Goal: Task Accomplishment & Management: Use online tool/utility

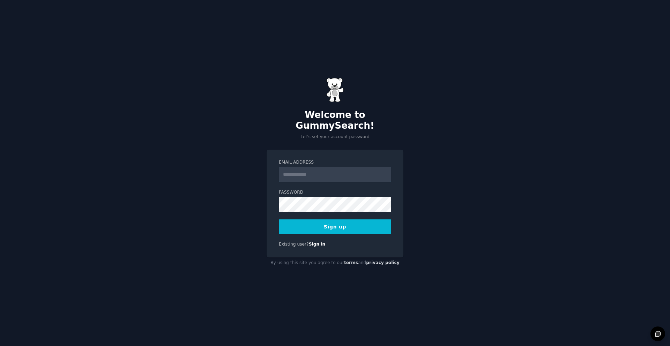
click at [308, 171] on input "Email Address" at bounding box center [335, 174] width 112 height 15
type input "**********"
click at [328, 219] on button "Sign up" at bounding box center [335, 226] width 112 height 15
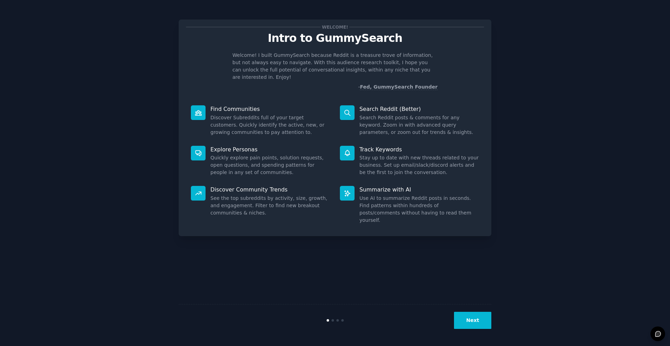
click at [484, 328] on button "Next" at bounding box center [472, 320] width 37 height 17
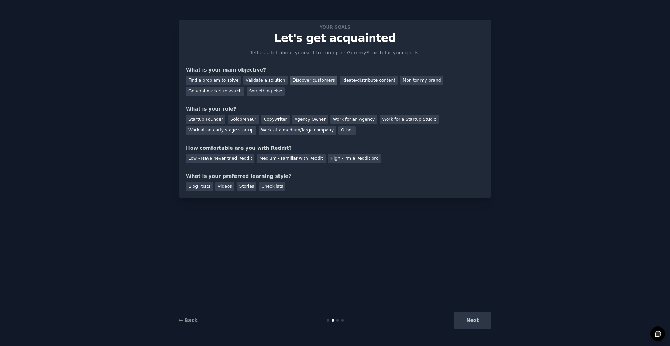
click at [309, 79] on div "Discover customers" at bounding box center [313, 80] width 47 height 9
click at [213, 120] on div "Startup Founder" at bounding box center [205, 119] width 39 height 9
click at [237, 156] on div "Low - Have never tried Reddit" at bounding box center [220, 158] width 68 height 9
click at [469, 323] on div "Next" at bounding box center [439, 320] width 104 height 17
click at [245, 186] on div "Stories" at bounding box center [247, 186] width 20 height 9
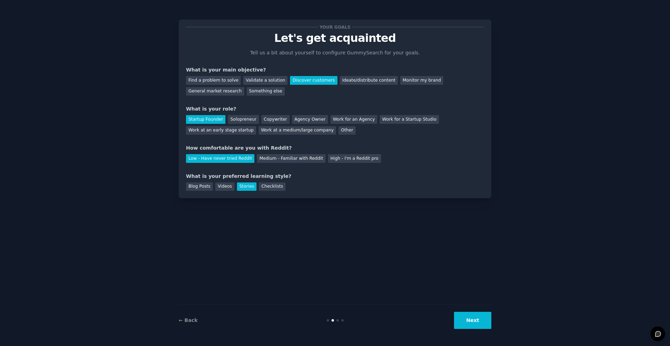
click at [480, 323] on button "Next" at bounding box center [472, 320] width 37 height 17
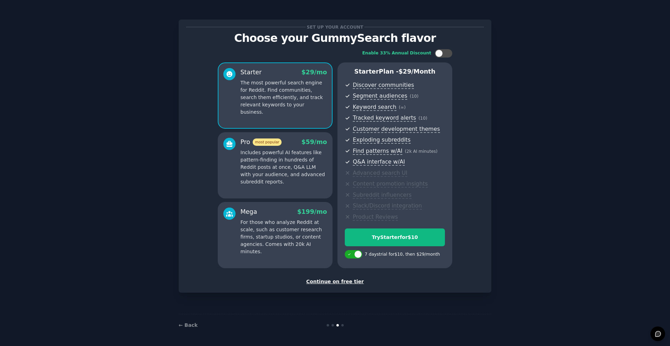
click at [331, 283] on div "Continue on free tier" at bounding box center [335, 281] width 298 height 7
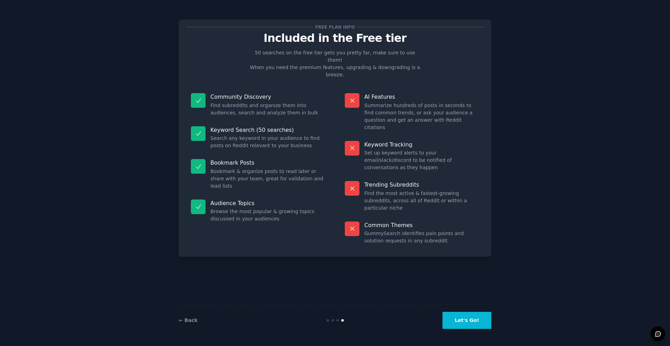
click at [473, 321] on button "Let's Go!" at bounding box center [466, 320] width 49 height 17
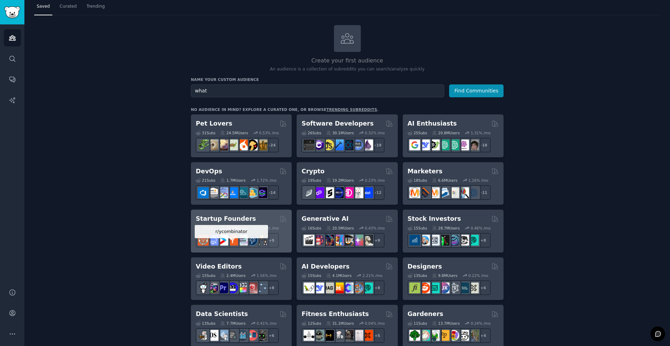
scroll to position [23, 0]
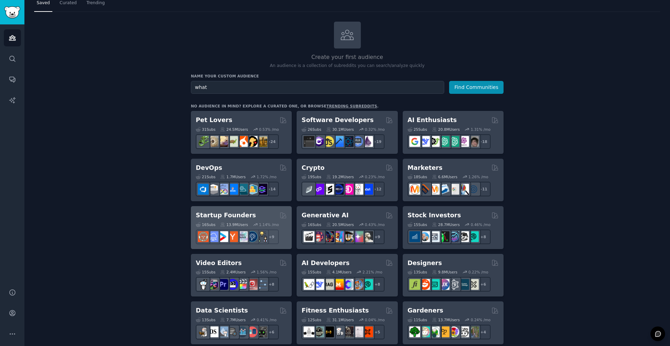
type input "what"
click at [279, 215] on icon at bounding box center [282, 215] width 7 height 7
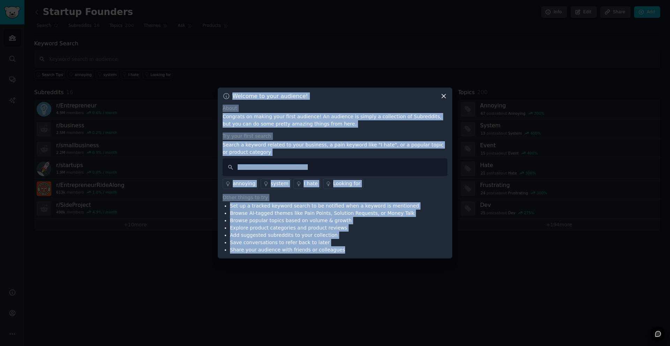
drag, startPoint x: 343, startPoint y: 251, endPoint x: 229, endPoint y: 98, distance: 190.4
click at [229, 98] on div "Welcome to your audience! About Congrats on making your first audience! An audi…" at bounding box center [335, 173] width 234 height 171
copy div "Welcome to your audience! About Congrats on making your first audience! An audi…"
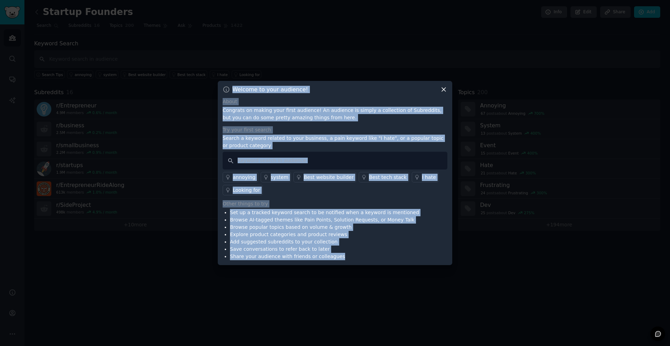
copy div "Welcome to your audience! About Congrats on making your first audience! An audi…"
click at [316, 154] on input "text" at bounding box center [335, 161] width 225 height 18
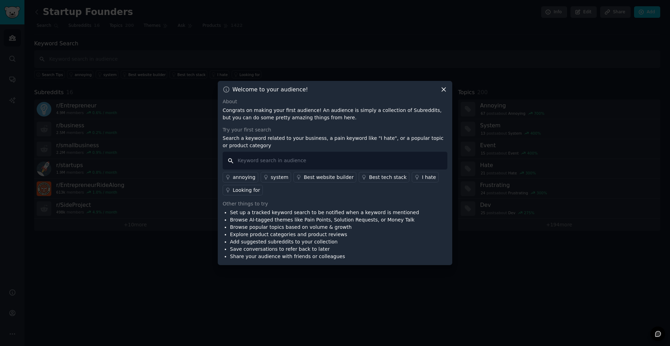
click at [316, 162] on input "text" at bounding box center [335, 161] width 225 height 18
paste input "I hate Zapier"
type input "I hate Zapier"
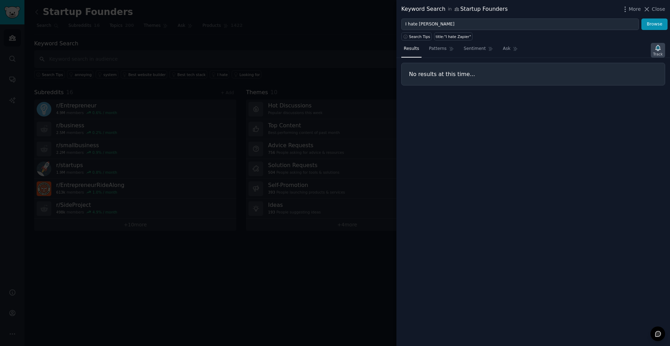
click at [662, 50] on div "Track" at bounding box center [658, 50] width 14 height 15
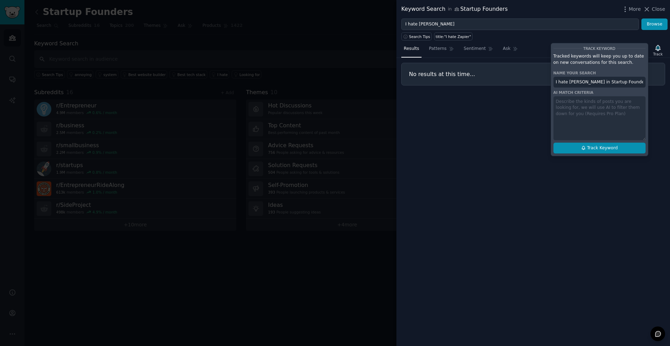
click at [597, 149] on span "Track Keyword" at bounding box center [602, 148] width 31 height 6
type input "I hate Zapier in Startup Founders"
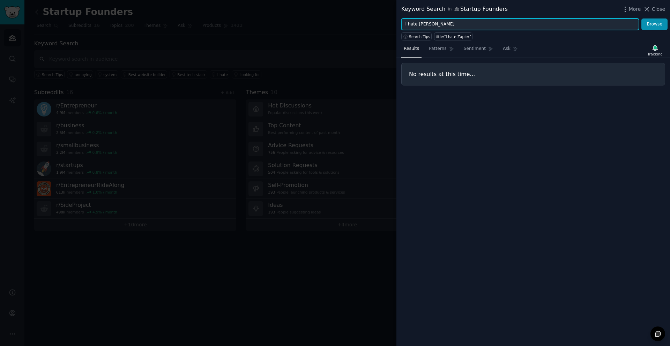
click at [464, 27] on input "I hate Zapier" at bounding box center [520, 24] width 238 height 12
paste input "Stripe integration problems"
type input "Stripe integration problems"
click at [641, 18] on button "Browse" at bounding box center [654, 24] width 26 height 12
click at [657, 49] on icon "button" at bounding box center [657, 48] width 5 height 6
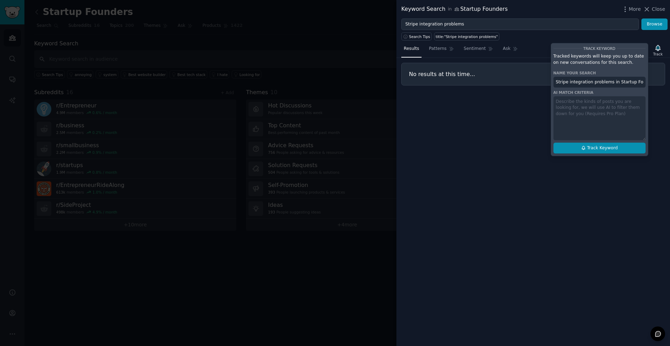
click at [596, 151] on span "Track Keyword" at bounding box center [602, 148] width 31 height 6
type input "Stripe integration problems in Startup Founders"
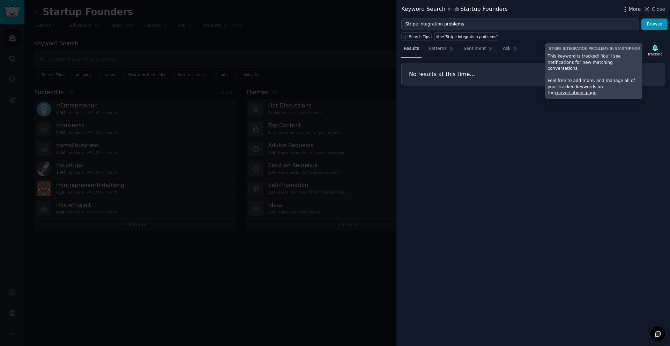
click at [628, 10] on icon "button" at bounding box center [624, 9] width 7 height 7
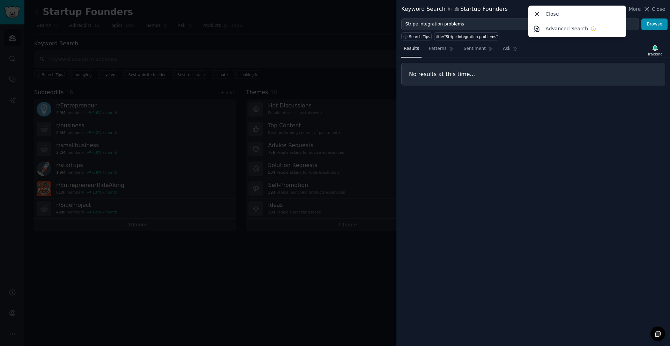
click at [246, 24] on div at bounding box center [335, 173] width 670 height 346
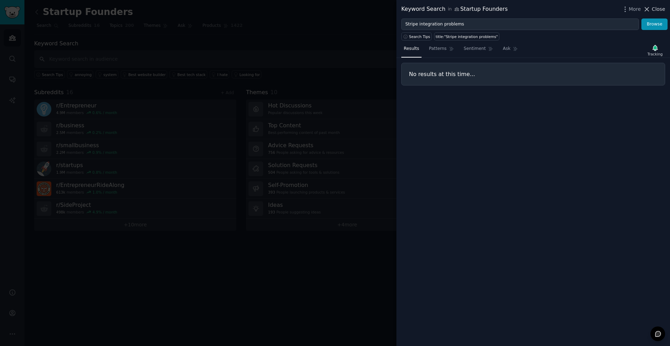
click at [646, 9] on icon at bounding box center [646, 9] width 7 height 7
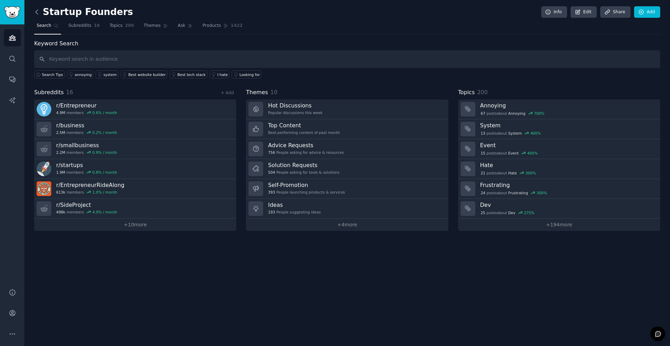
click at [36, 12] on icon at bounding box center [36, 11] width 7 height 7
